Goal: Navigation & Orientation: Find specific page/section

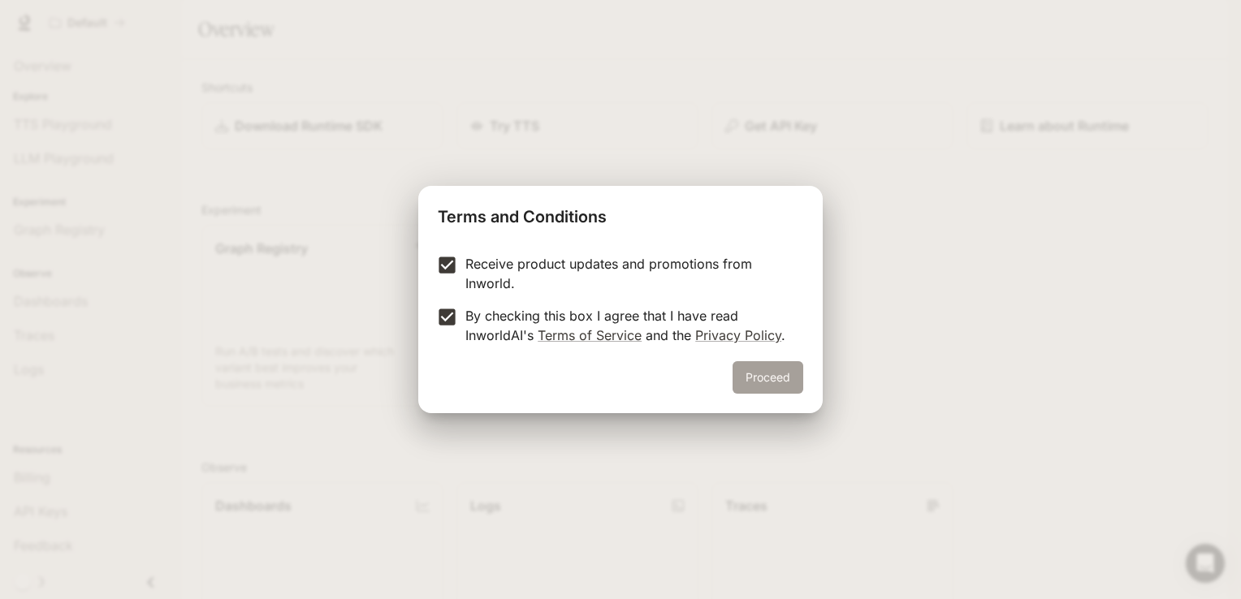
click at [750, 374] on button "Proceed" at bounding box center [767, 377] width 71 height 32
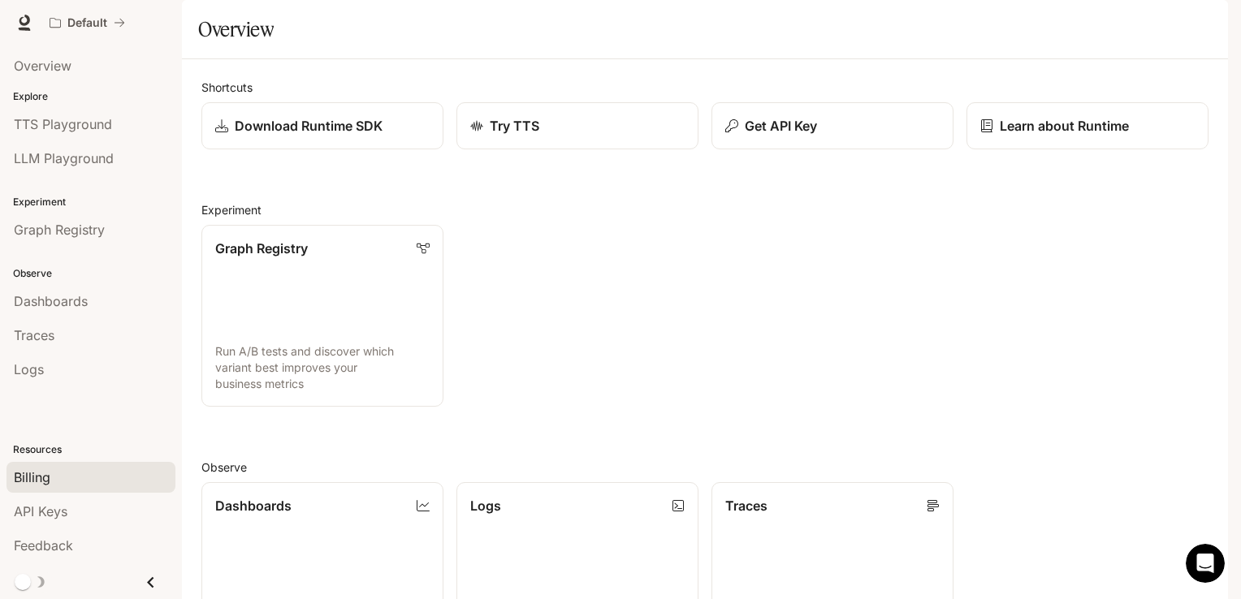
click at [57, 471] on div "Billing" at bounding box center [91, 477] width 154 height 19
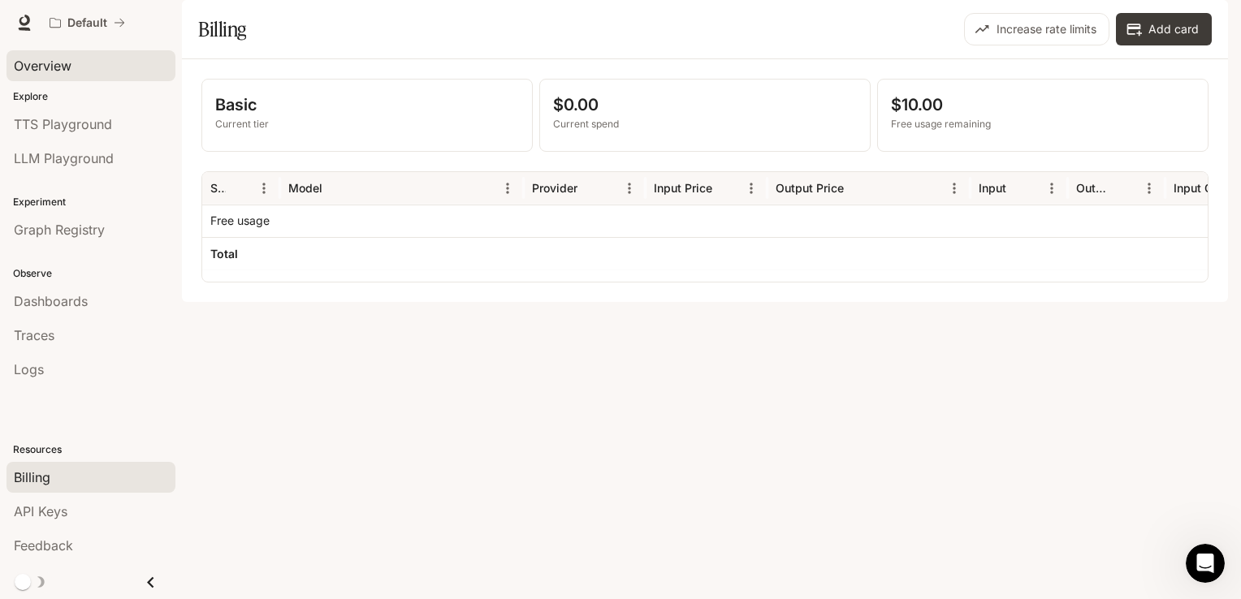
click at [104, 77] on link "Overview" at bounding box center [90, 65] width 169 height 31
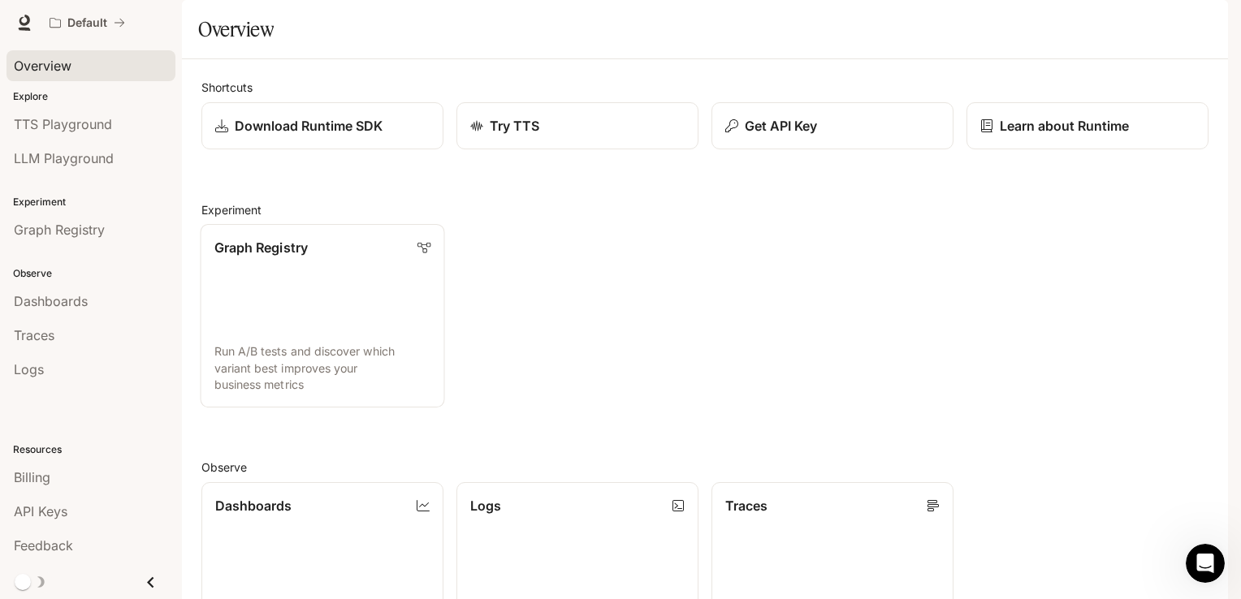
scroll to position [67, 0]
click at [1198, 557] on icon "Open Intercom Messenger" at bounding box center [1203, 561] width 27 height 27
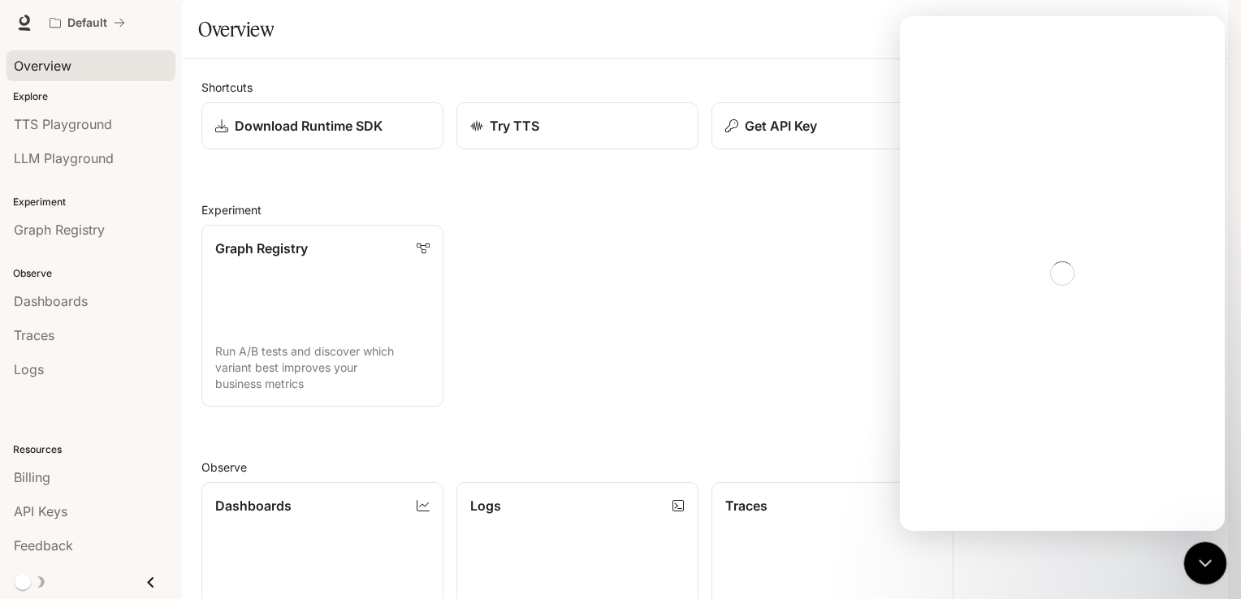
scroll to position [0, 0]
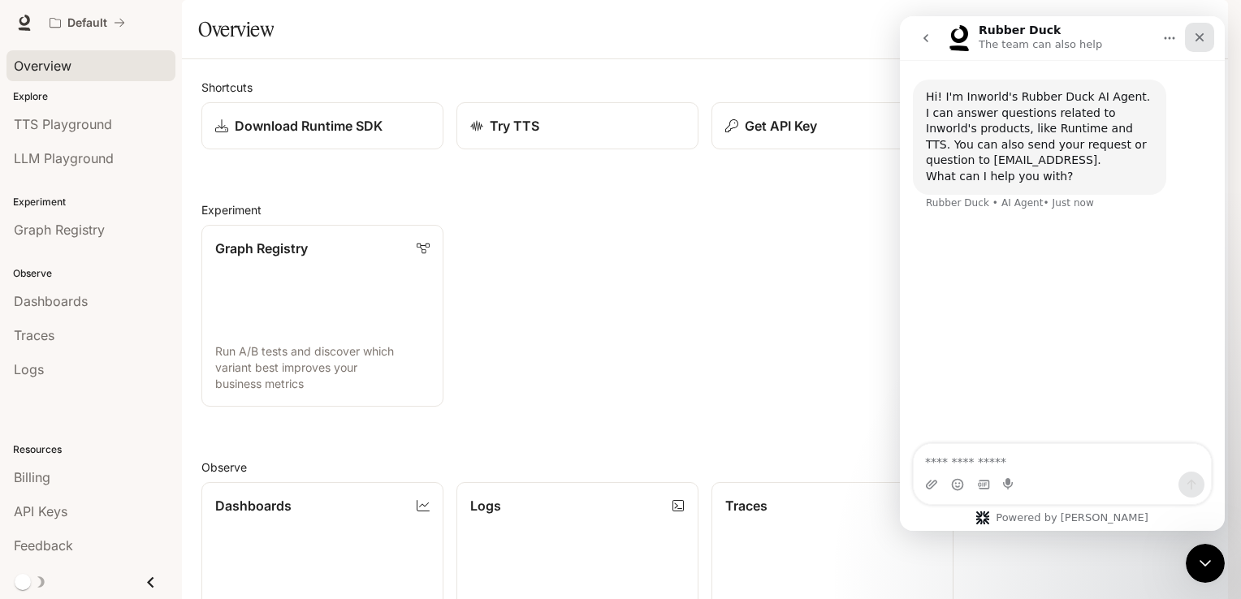
click at [1211, 44] on div "Close" at bounding box center [1199, 37] width 29 height 29
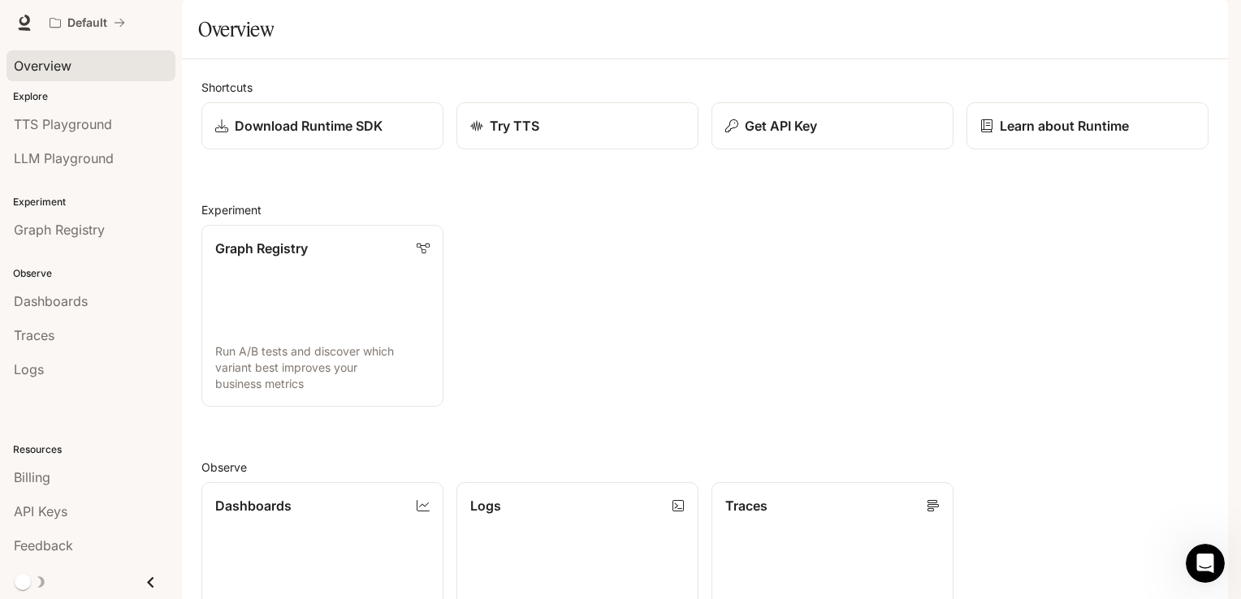
click at [1165, 23] on span "Documentation" at bounding box center [1130, 23] width 80 height 20
